Goal: Find contact information: Find contact information

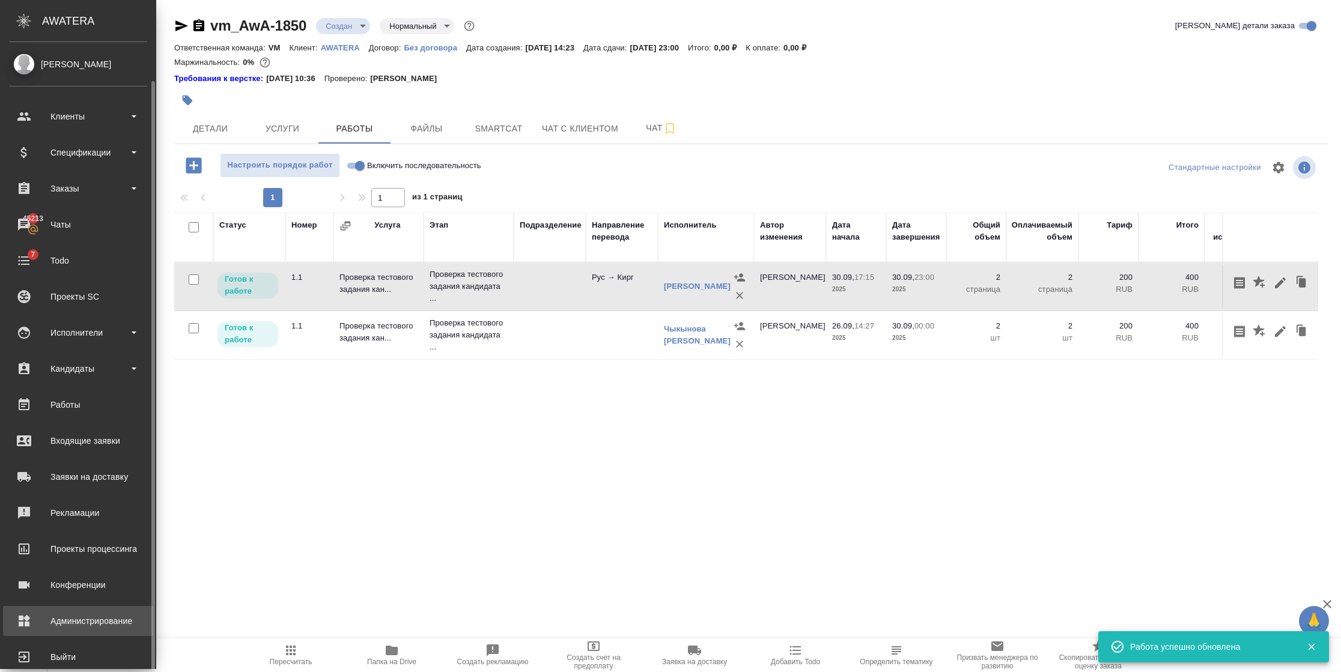
scroll to position [20, 0]
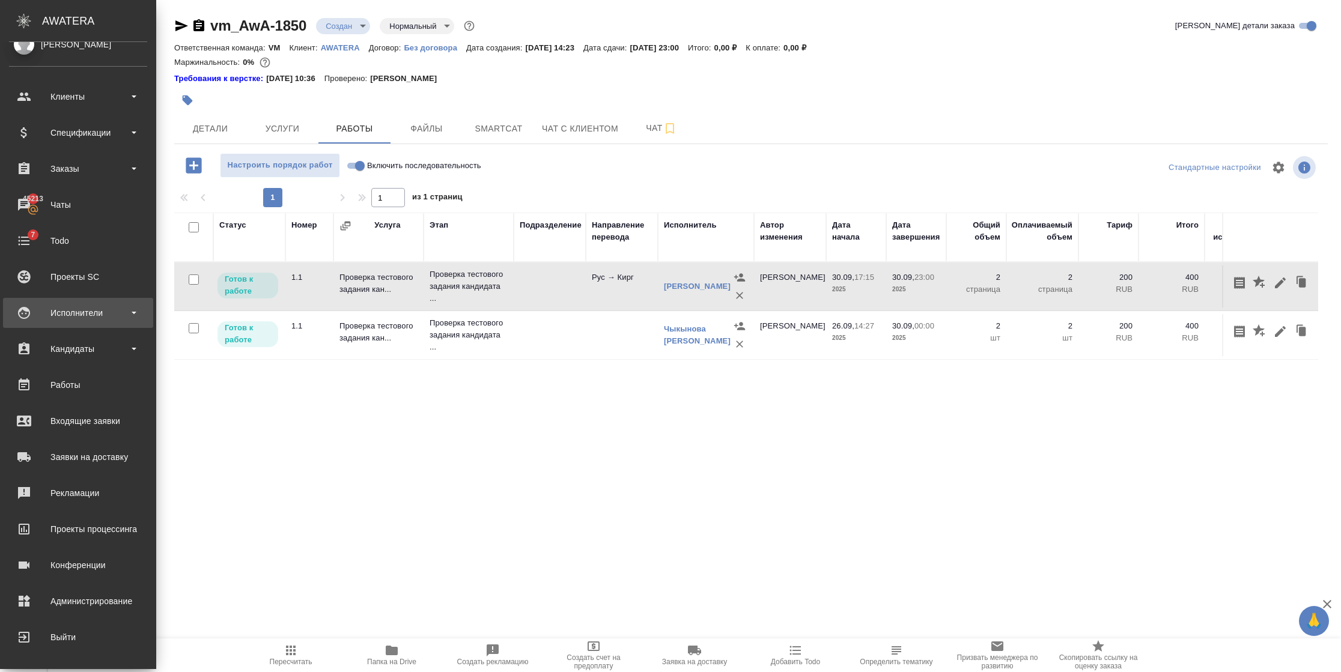
click at [99, 314] on div "Исполнители" at bounding box center [78, 313] width 138 height 18
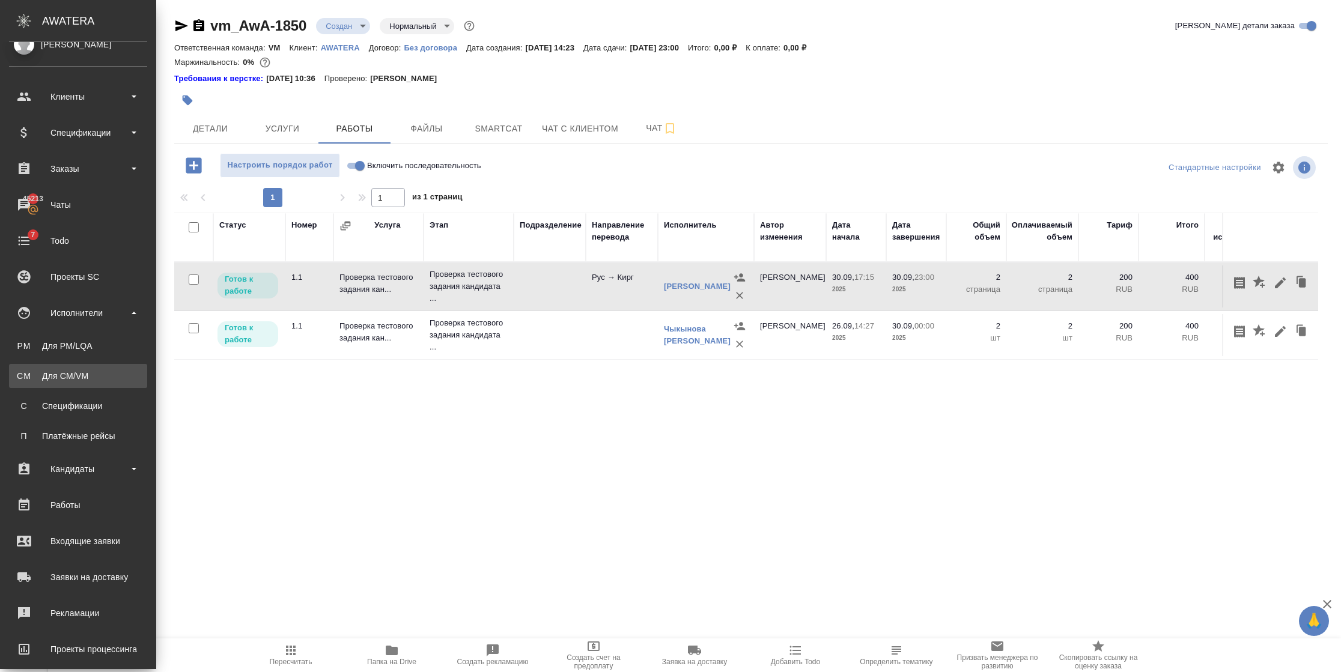
click at [81, 372] on div "Для CM/VM" at bounding box center [78, 376] width 126 height 12
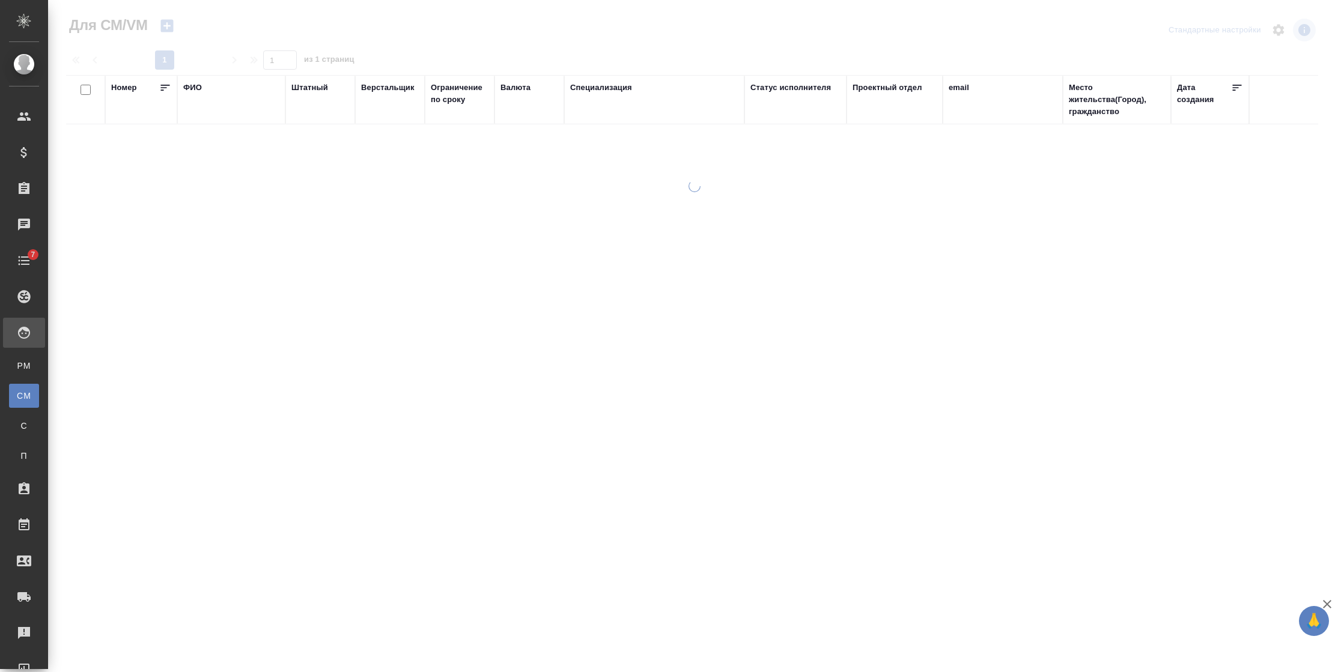
click at [190, 90] on div "ФИО" at bounding box center [192, 88] width 19 height 12
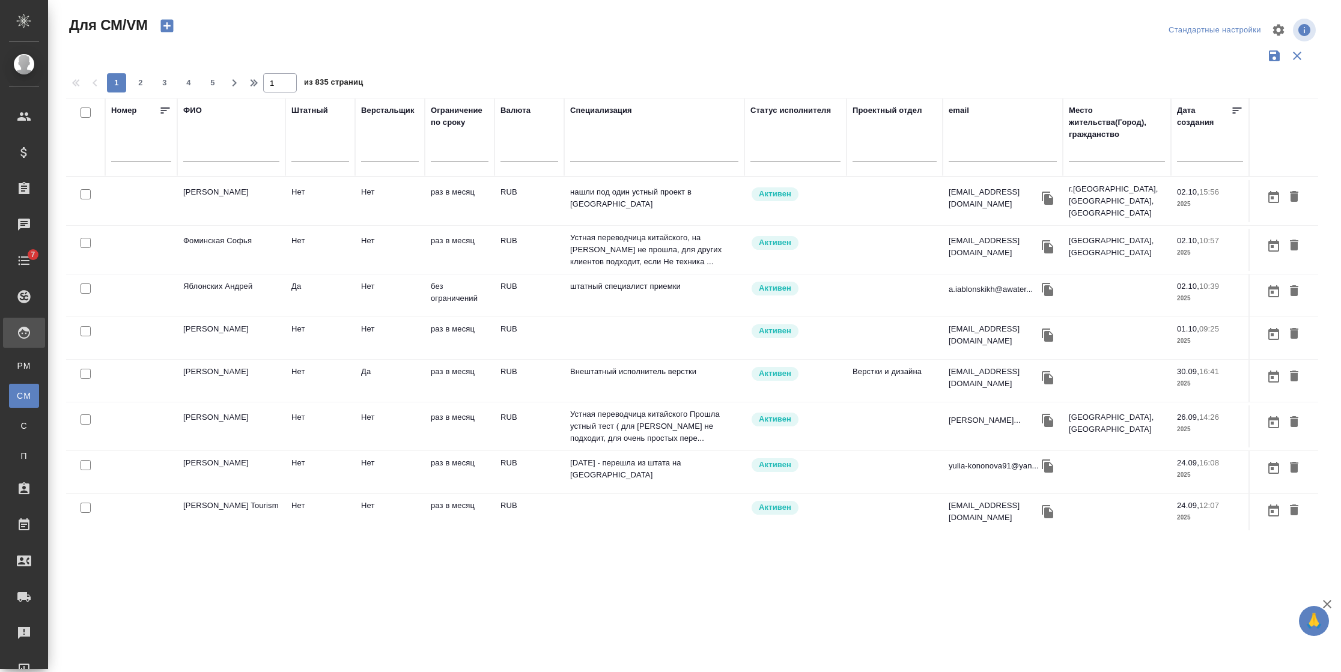
click at [204, 144] on div at bounding box center [231, 155] width 96 height 29
click at [199, 152] on input "text" at bounding box center [231, 154] width 96 height 15
type input "[PERSON_NAME]"
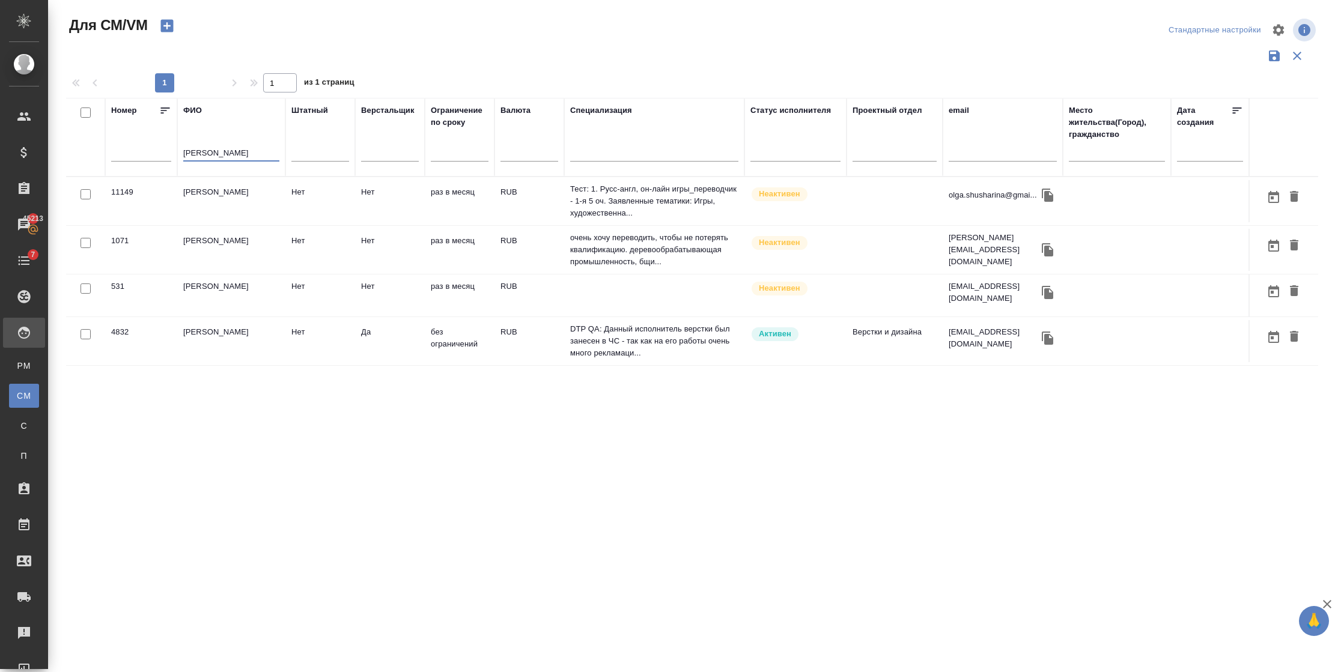
click at [229, 362] on td "[PERSON_NAME]" at bounding box center [231, 341] width 108 height 42
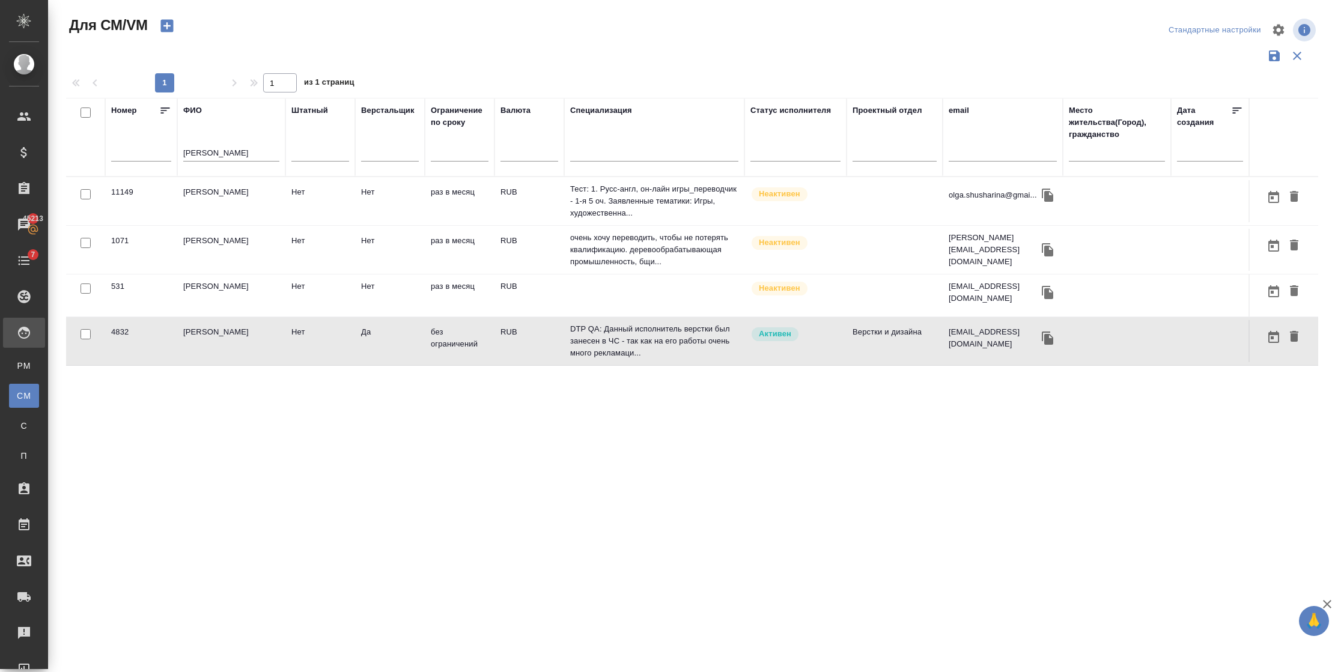
click at [229, 362] on td "[PERSON_NAME]" at bounding box center [231, 341] width 108 height 42
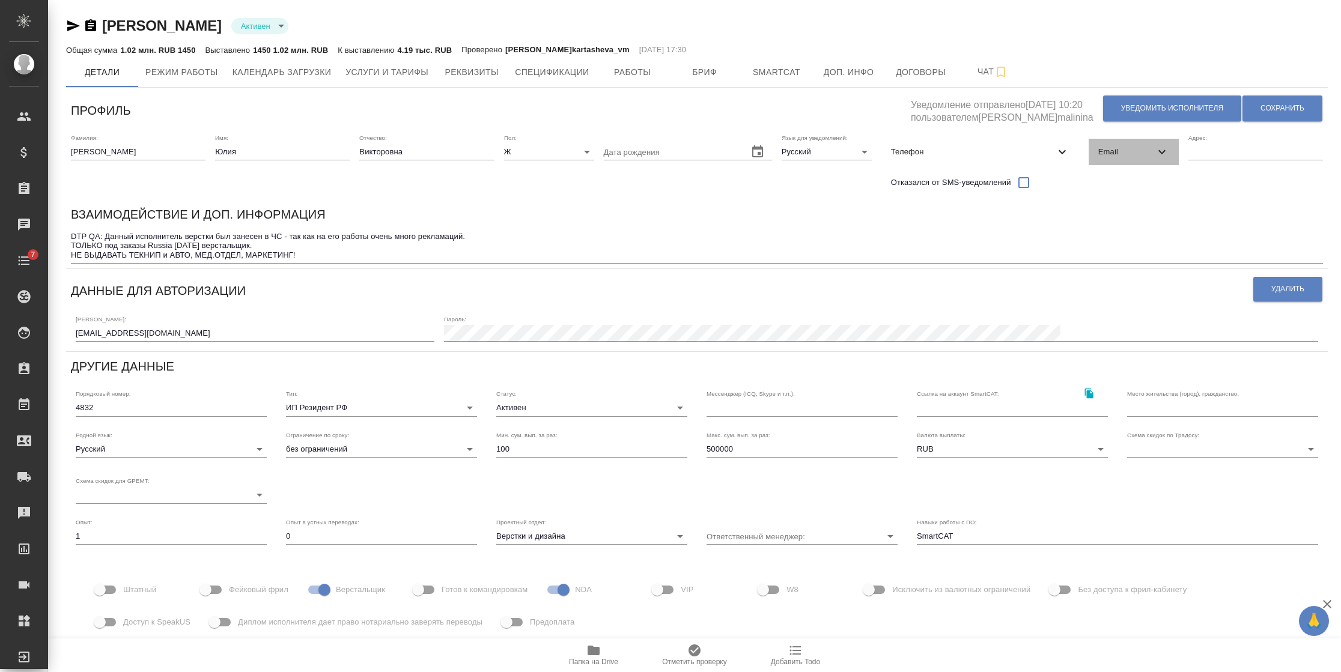
click at [1160, 159] on div "Email" at bounding box center [1133, 152] width 90 height 26
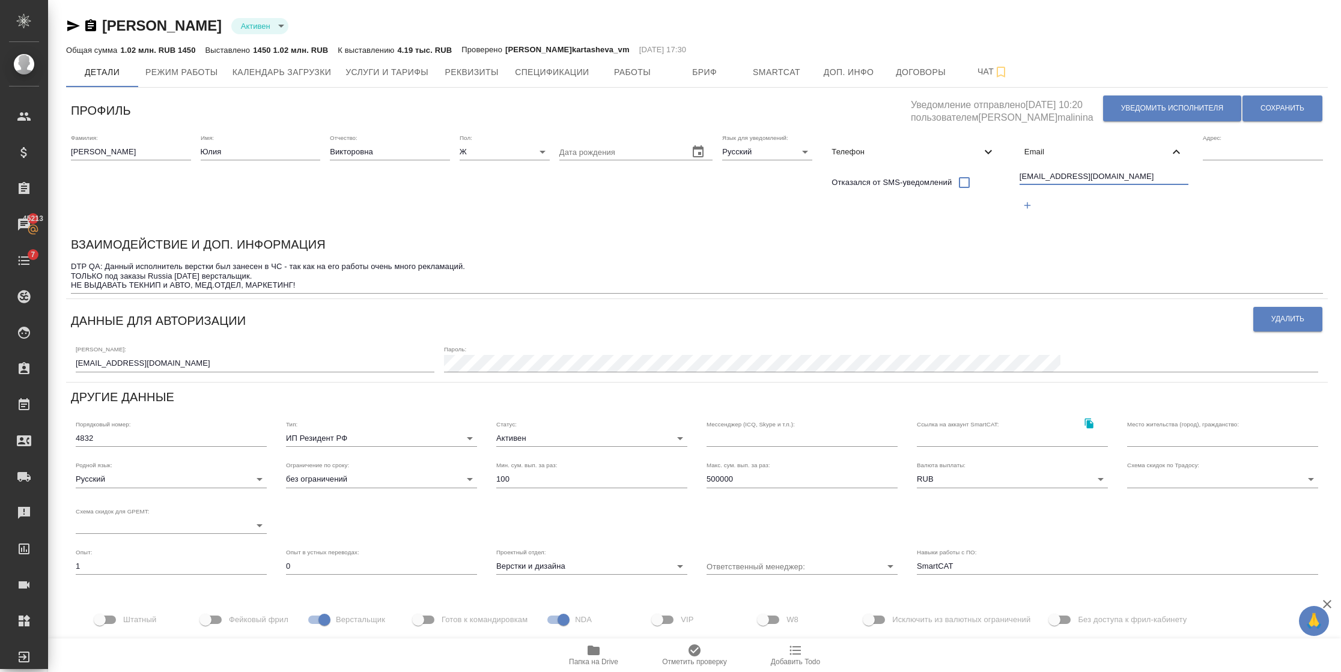
drag, startPoint x: 1123, startPoint y: 180, endPoint x: 1010, endPoint y: 175, distance: 112.4
click at [1010, 175] on div "Фамилия: Шарина Имя: Юлия Отчество: Викторовна Пол: Ж female Дата рождения Язык…" at bounding box center [696, 179] width 1261 height 101
